Goal: Task Accomplishment & Management: Manage account settings

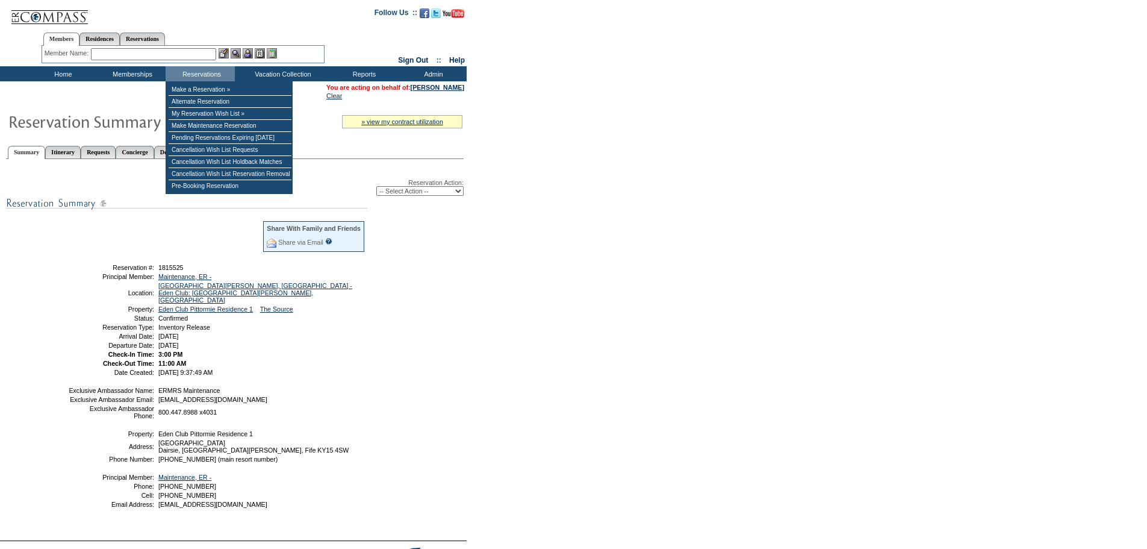
click at [434, 187] on div "Reservation Action: -- Select Action -- Modify Reservation Dates Modify Reserva…" at bounding box center [235, 187] width 458 height 17
click at [435, 195] on select "-- Select Action -- Modify Reservation Dates Modify Reservation Cost Modify Occ…" at bounding box center [419, 191] width 87 height 10
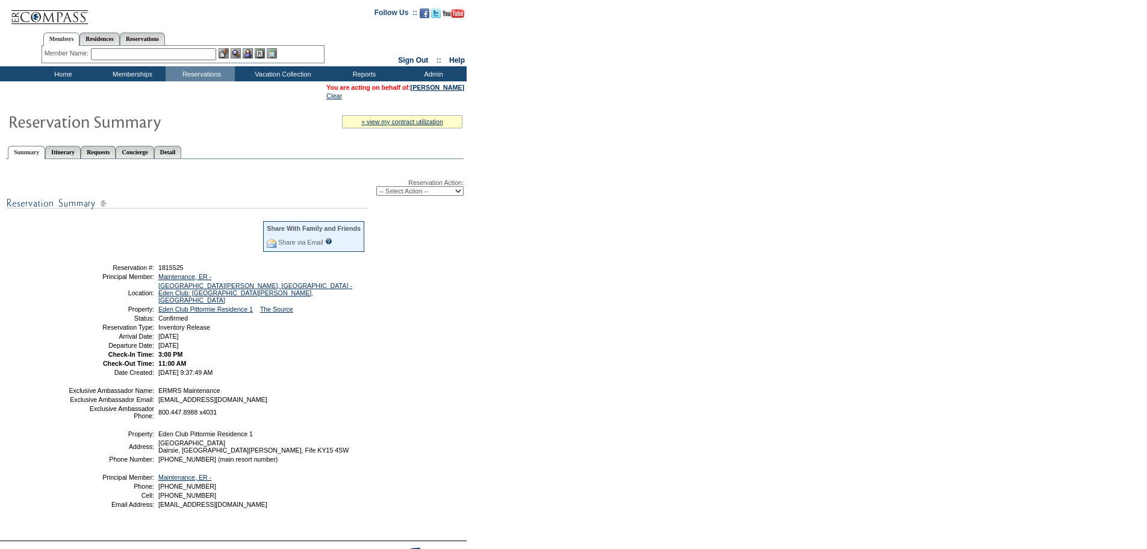
select select "ChangeDates"
click at [376, 189] on select "-- Select Action -- Modify Reservation Dates Modify Reservation Cost Modify Occ…" at bounding box center [419, 191] width 87 height 10
click at [404, 196] on select "-- Select Action -- Modify Reservation Dates Modify Reservation Cost Modify Occ…" at bounding box center [419, 191] width 87 height 10
select select "ChangeDates"
click at [376, 189] on select "-- Select Action -- Modify Reservation Dates Modify Reservation Cost Modify Occ…" at bounding box center [419, 191] width 87 height 10
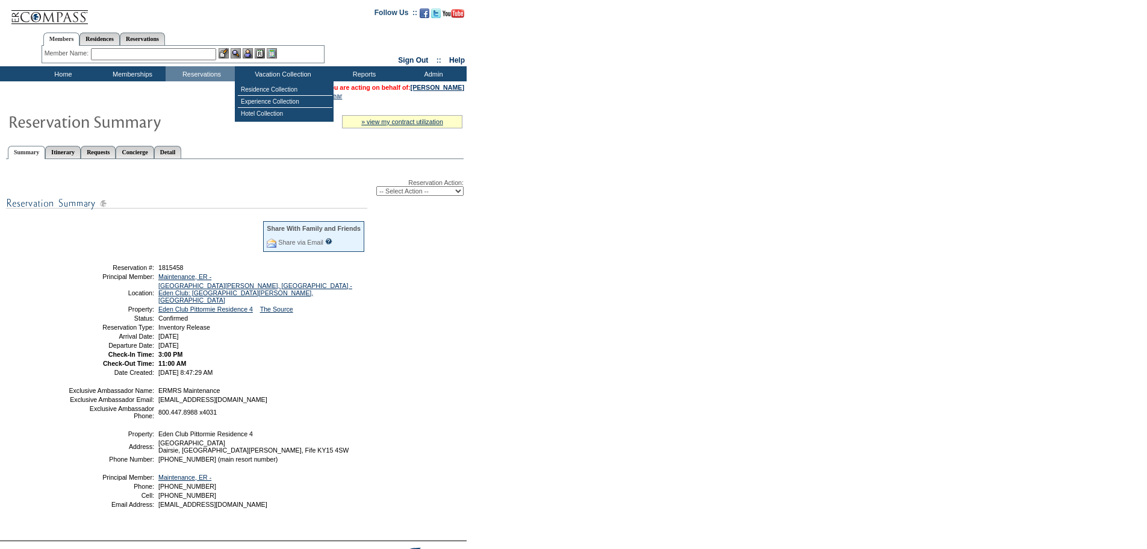
drag, startPoint x: 426, startPoint y: 192, endPoint x: 426, endPoint y: 198, distance: 6.1
click at [426, 192] on select "-- Select Action -- Modify Reservation Dates Modify Reservation Cost Modify Occ…" at bounding box center [419, 191] width 87 height 10
select select "ChangeDates"
click at [376, 189] on select "-- Select Action -- Modify Reservation Dates Modify Reservation Cost Modify Occ…" at bounding box center [419, 191] width 87 height 10
